Goal: Information Seeking & Learning: Check status

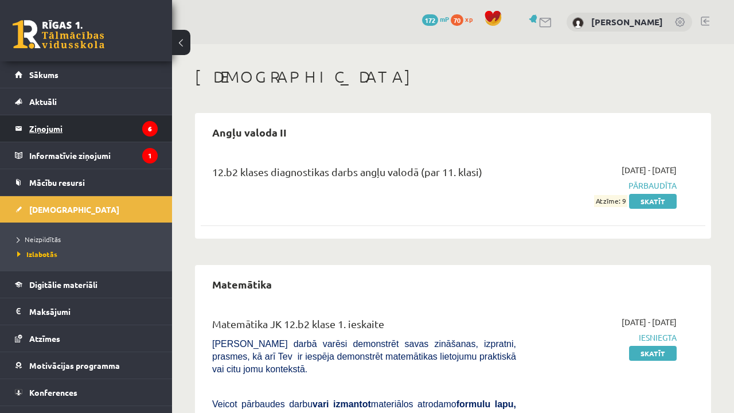
click at [131, 131] on legend "Ziņojumi 6" at bounding box center [93, 128] width 128 height 26
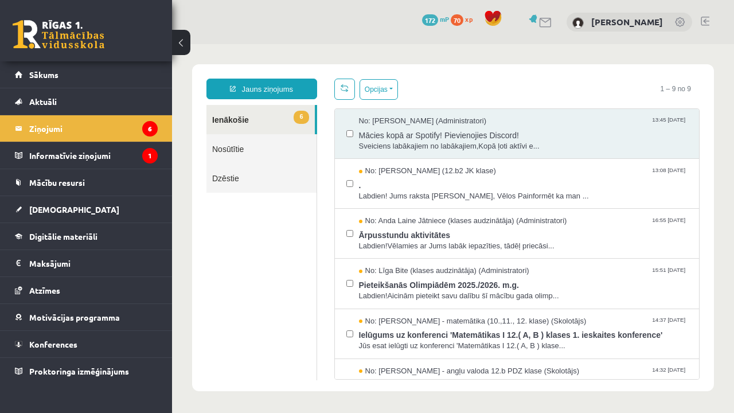
click at [452, 21] on span "70" at bounding box center [457, 19] width 13 height 11
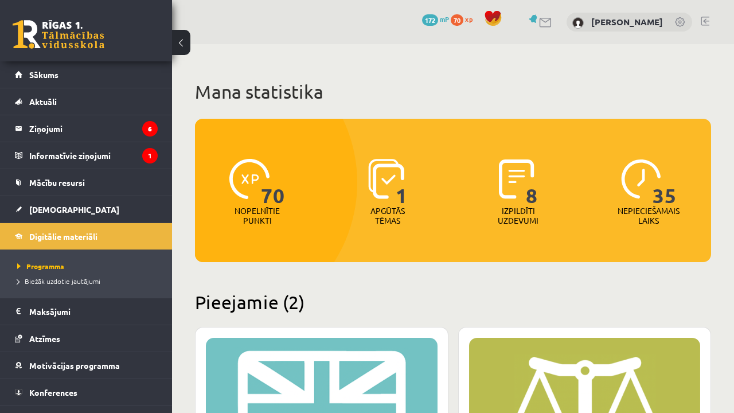
click at [490, 18] on span at bounding box center [492, 18] width 17 height 17
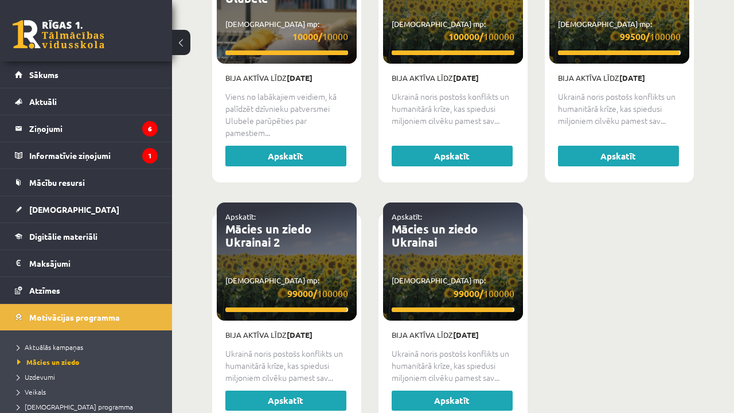
scroll to position [1395, 0]
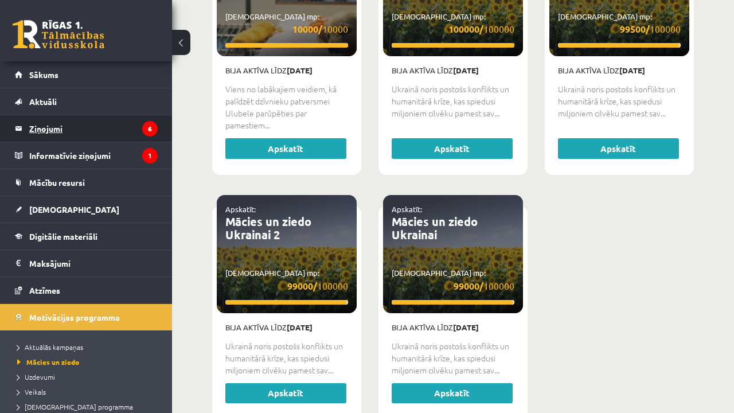
click at [128, 123] on legend "Ziņojumi 6" at bounding box center [93, 128] width 128 height 26
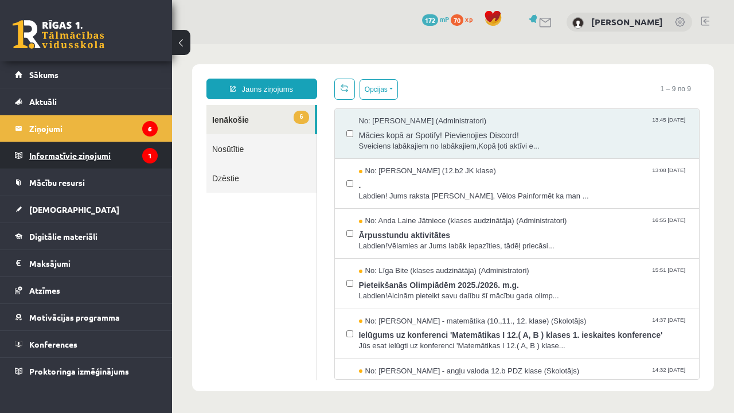
click at [139, 160] on legend "Informatīvie ziņojumi 1" at bounding box center [93, 155] width 128 height 26
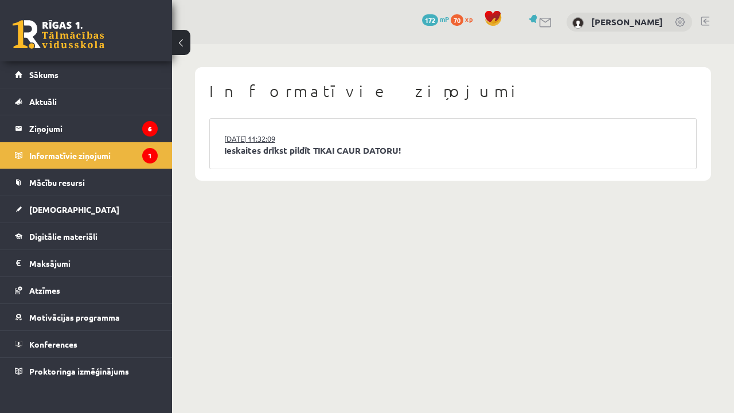
click at [301, 137] on link "[DATE] 11:32:09" at bounding box center [267, 138] width 86 height 11
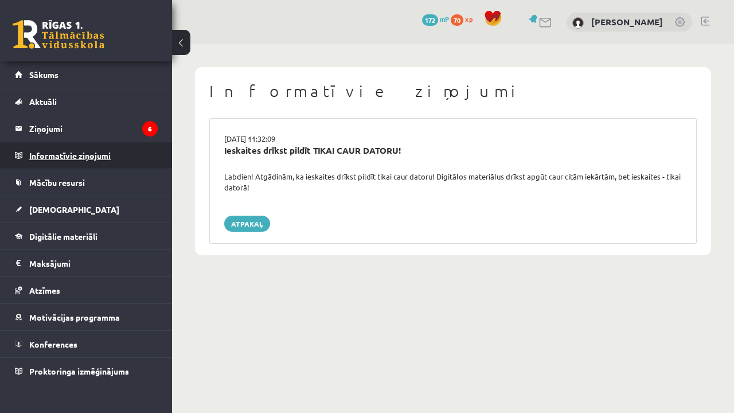
click at [83, 157] on legend "Informatīvie ziņojumi 0" at bounding box center [93, 155] width 128 height 26
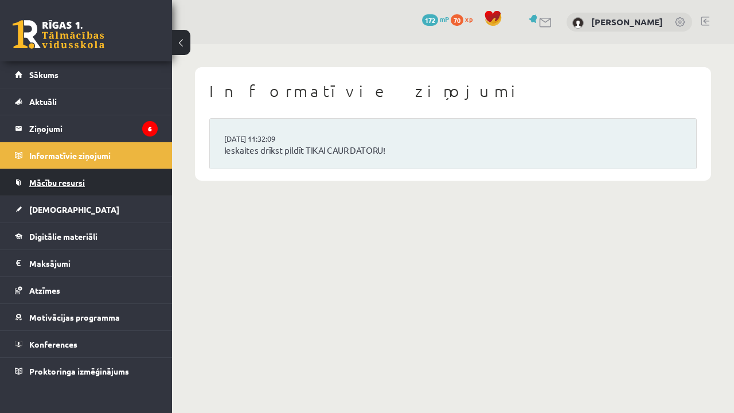
click at [81, 179] on span "Mācību resursi" at bounding box center [57, 182] width 56 height 10
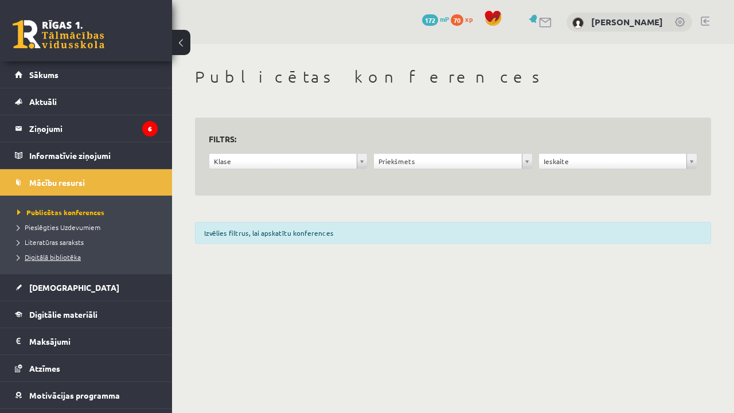
click at [55, 253] on span "Digitālā bibliotēka" at bounding box center [49, 256] width 64 height 9
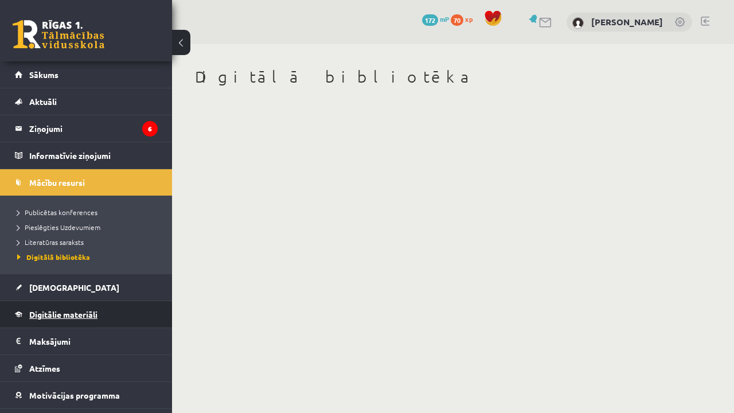
click at [66, 319] on link "Digitālie materiāli" at bounding box center [86, 314] width 143 height 26
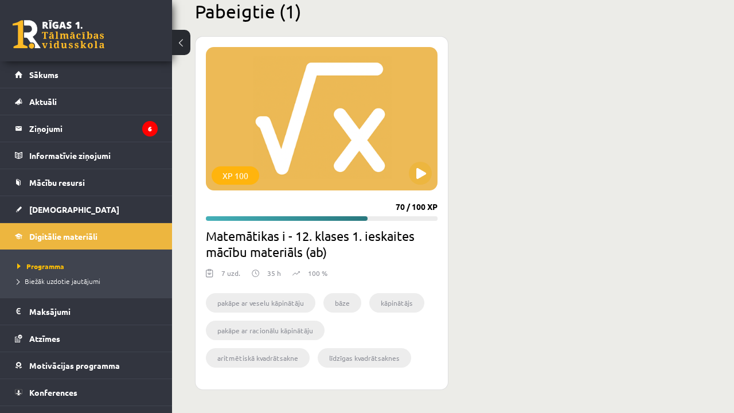
scroll to position [684, 0]
click at [46, 101] on span "Aktuāli" at bounding box center [43, 101] width 28 height 10
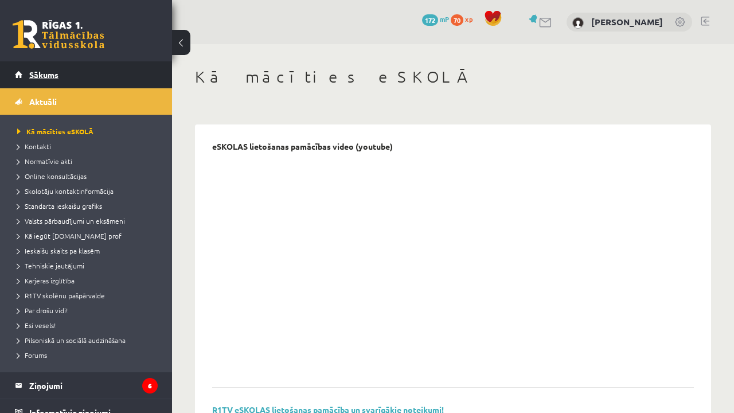
click at [136, 73] on link "Sākums" at bounding box center [86, 74] width 143 height 26
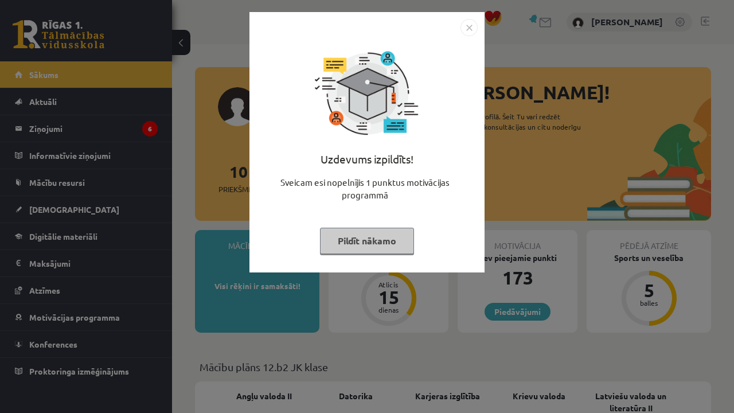
click at [345, 243] on button "Pildīt nākamo" at bounding box center [367, 241] width 94 height 26
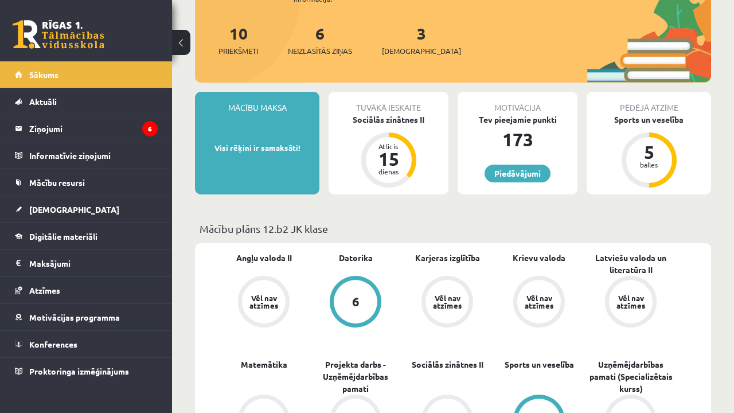
scroll to position [174, 0]
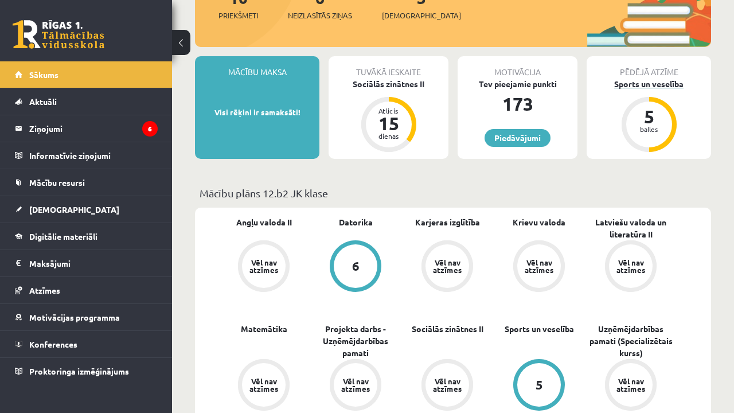
click at [655, 127] on div "5 balles" at bounding box center [649, 124] width 46 height 46
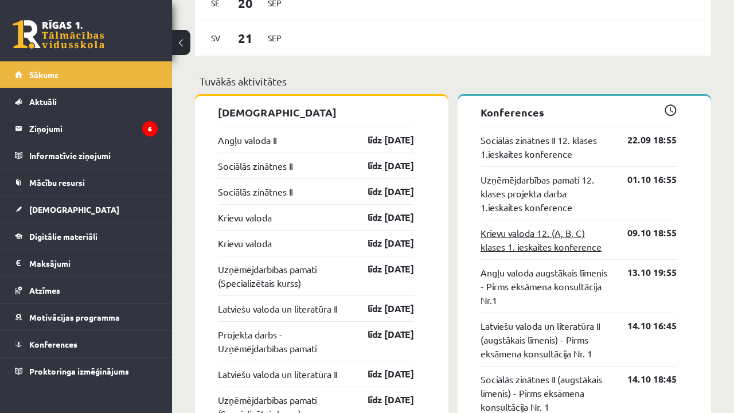
scroll to position [883, 0]
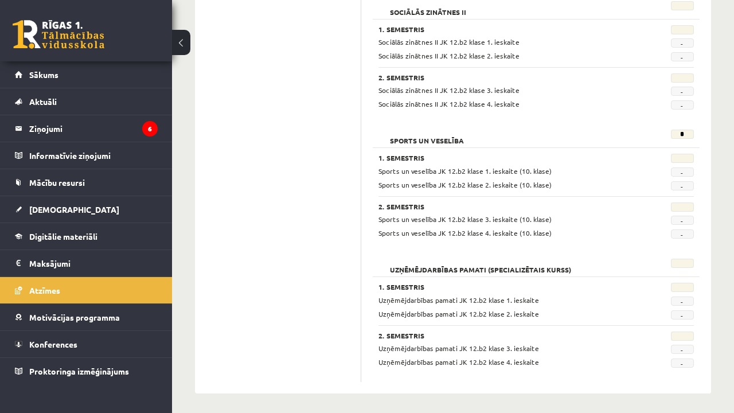
scroll to position [960, 0]
click at [419, 134] on h2 "Sports un veselība" at bounding box center [426, 135] width 97 height 11
